Goal: Transaction & Acquisition: Purchase product/service

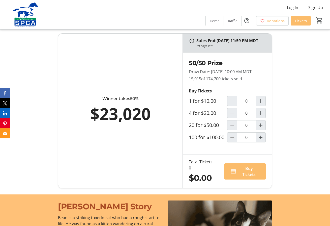
scroll to position [330, 0]
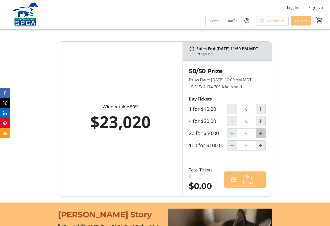
click at [260, 136] on mat-icon "Increment by one" at bounding box center [261, 133] width 6 height 6
type input "1"
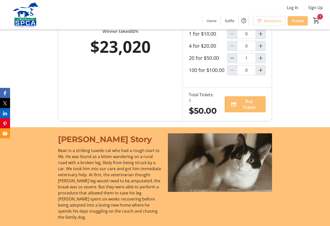
scroll to position [370, 0]
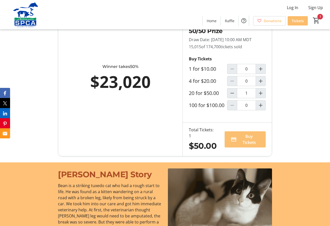
click at [249, 145] on span "Buy Tickets" at bounding box center [249, 139] width 21 height 12
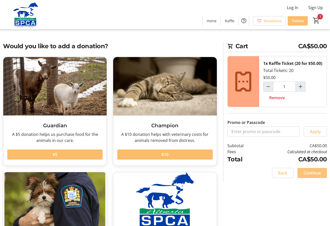
click at [311, 176] on span "Continue" at bounding box center [312, 173] width 17 height 6
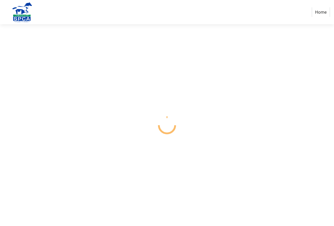
select select "CA"
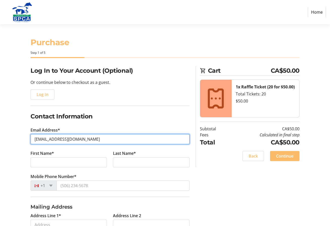
type input "[EMAIL_ADDRESS][DOMAIN_NAME]"
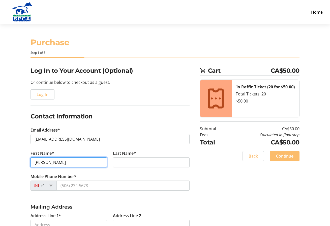
type input "[PERSON_NAME]"
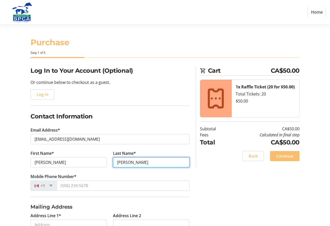
type input "[PERSON_NAME]"
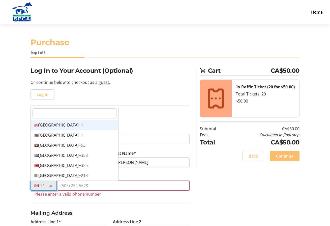
click at [48, 185] on div "+1" at bounding box center [44, 185] width 26 height 10
click at [50, 126] on div "Canada +1" at bounding box center [74, 125] width 87 height 10
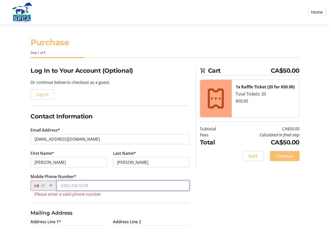
click at [73, 187] on input "Mobile Phone Number*" at bounding box center [122, 185] width 133 height 10
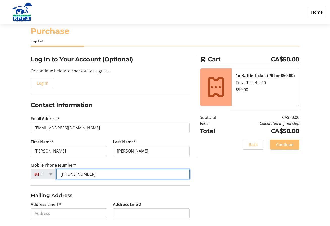
scroll to position [21, 0]
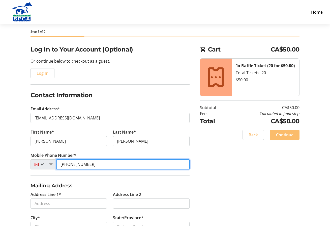
type input "[PHONE_NUMBER]"
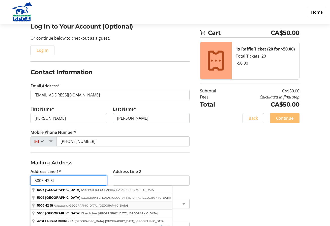
scroll to position [51, 0]
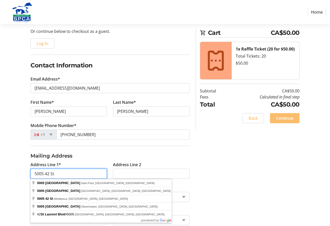
type input "5005-42 St"
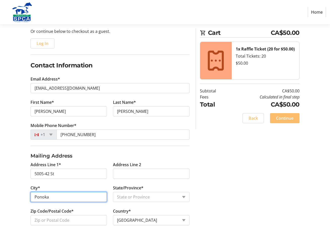
type input "Ponoka"
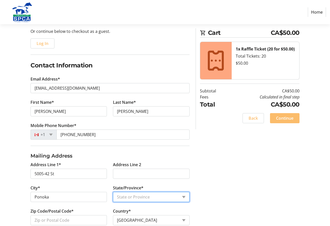
select select "AB"
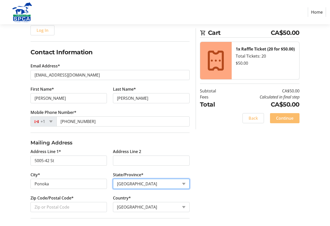
scroll to position [72, 0]
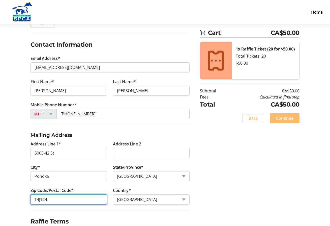
type input "T4J1C4"
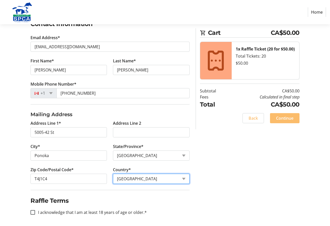
scroll to position [94, 0]
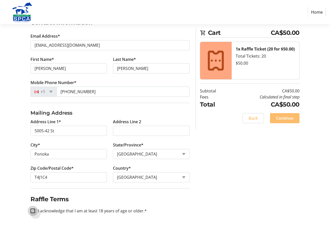
drag, startPoint x: 33, startPoint y: 210, endPoint x: 35, endPoint y: 209, distance: 2.7
click at [34, 210] on input "I acknowledge that I am at least 18 years of age or older.*" at bounding box center [33, 210] width 5 height 5
checkbox input "true"
click at [288, 115] on span "Continue" at bounding box center [284, 118] width 17 height 6
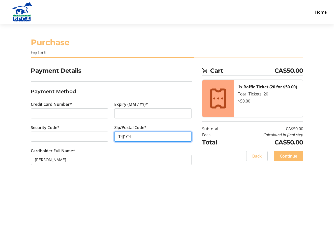
type input "T4J1C4"
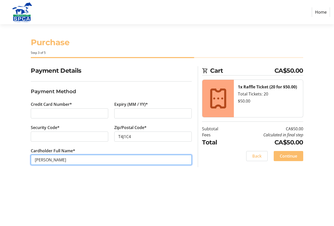
click at [73, 163] on input "[PERSON_NAME]" at bounding box center [111, 160] width 161 height 10
drag, startPoint x: 91, startPoint y: 162, endPoint x: 94, endPoint y: 161, distance: 3.1
click at [91, 162] on input "[PERSON_NAME]" at bounding box center [111, 160] width 161 height 10
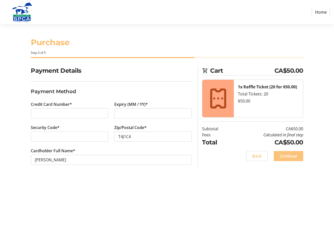
click at [282, 156] on span "Continue" at bounding box center [288, 156] width 17 height 6
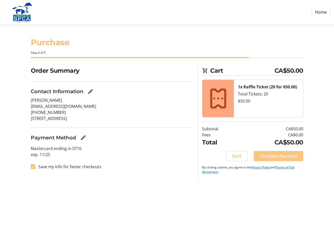
click at [282, 154] on span "Complete Purchase" at bounding box center [278, 156] width 37 height 6
